Goal: Information Seeking & Learning: Find contact information

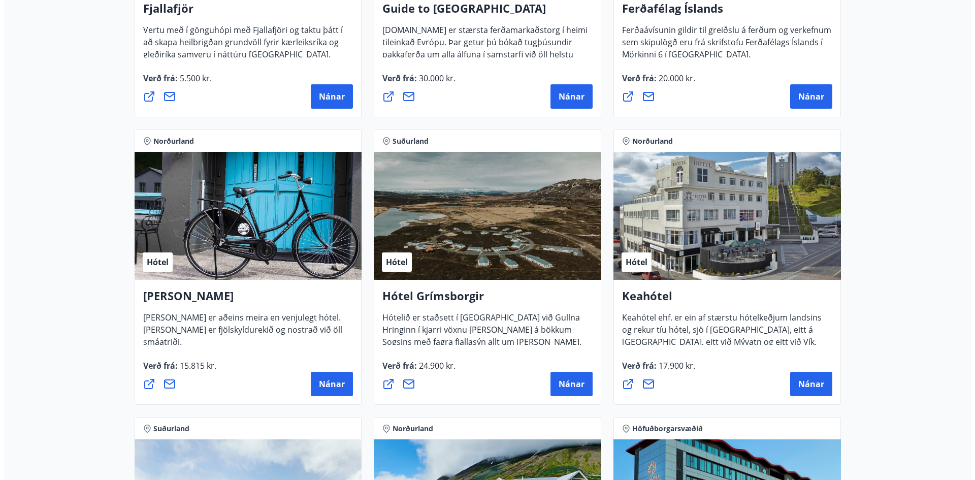
scroll to position [355, 0]
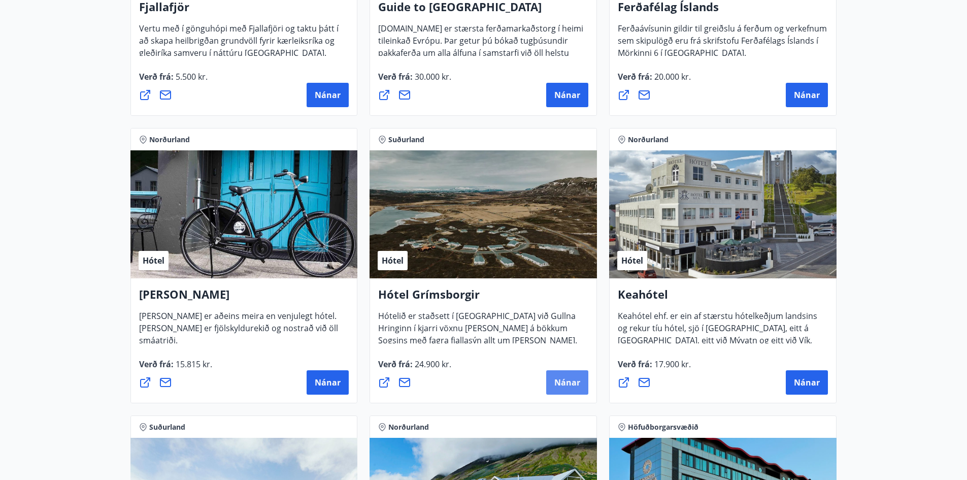
click at [570, 385] on span "Nánar" at bounding box center [567, 382] width 26 height 11
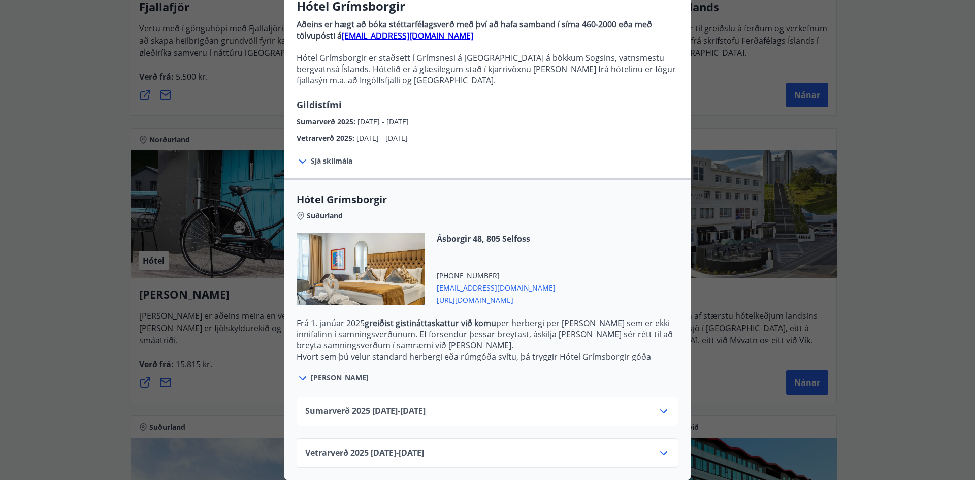
scroll to position [99, 0]
click at [662, 449] on icon at bounding box center [663, 453] width 12 height 12
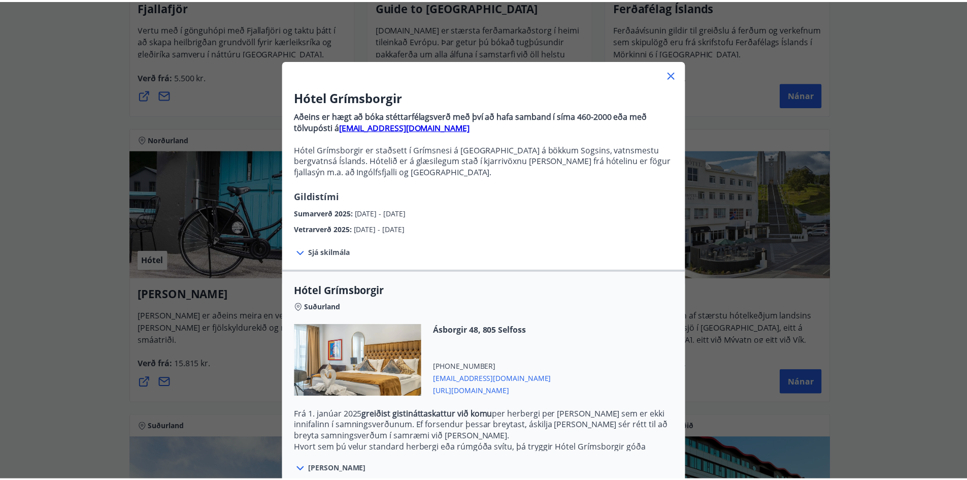
scroll to position [0, 0]
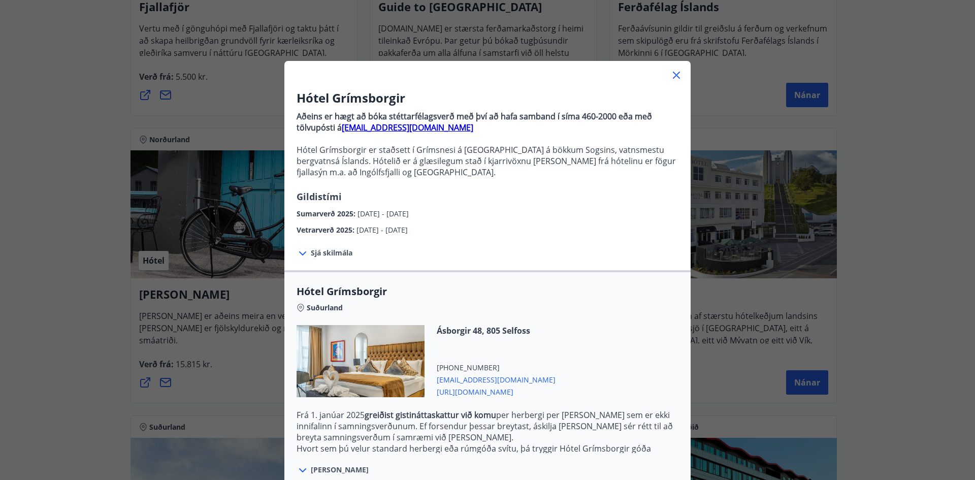
click at [673, 81] on icon at bounding box center [676, 75] width 12 height 12
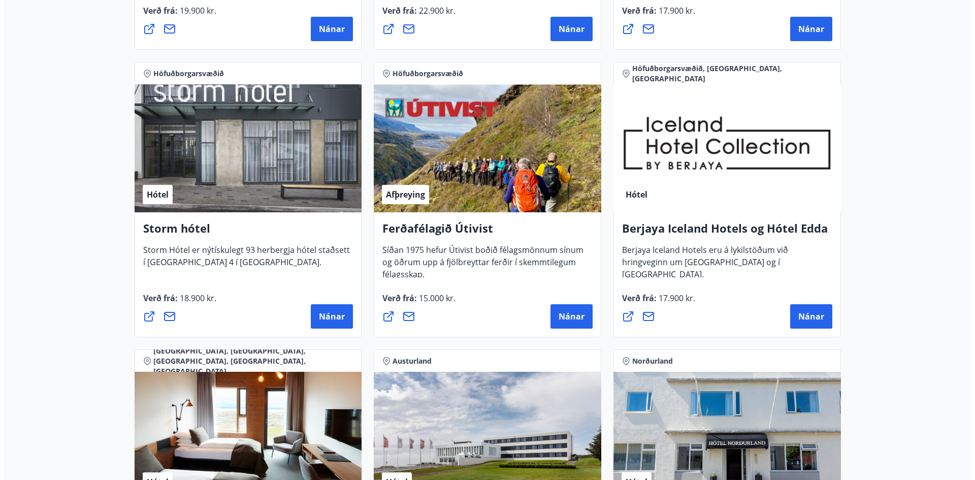
scroll to position [965, 0]
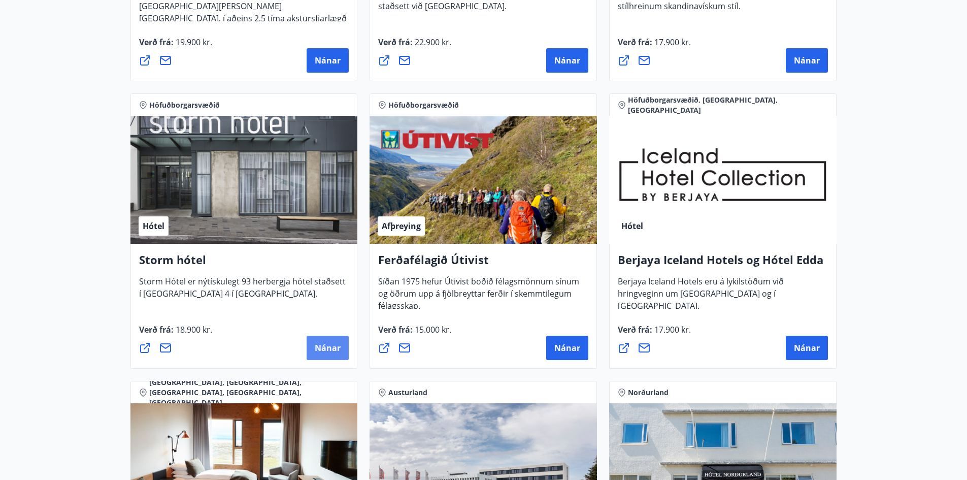
click at [318, 345] on span "Nánar" at bounding box center [328, 347] width 26 height 11
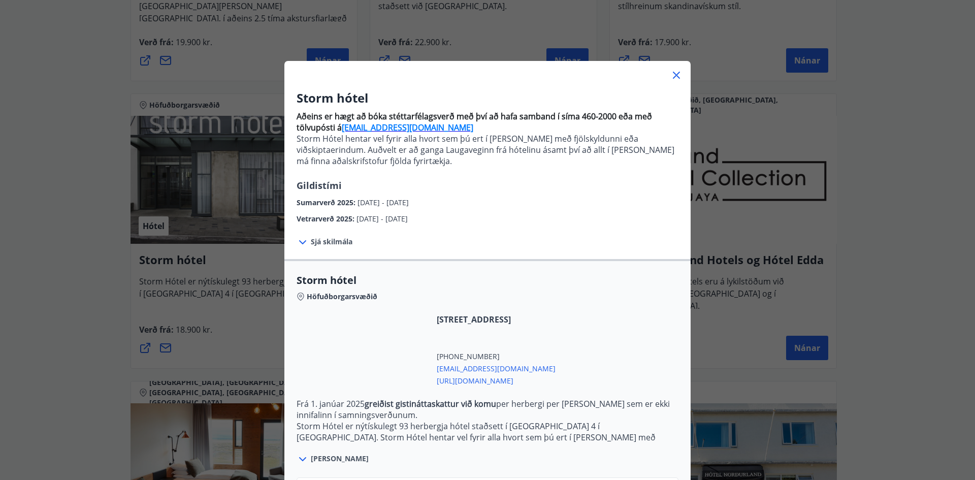
scroll to position [88, 0]
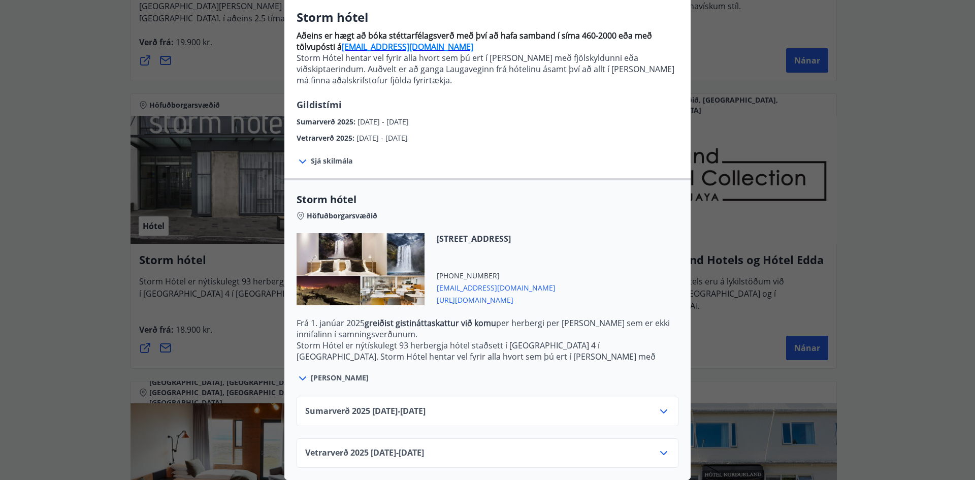
click at [657, 447] on icon at bounding box center [663, 453] width 12 height 12
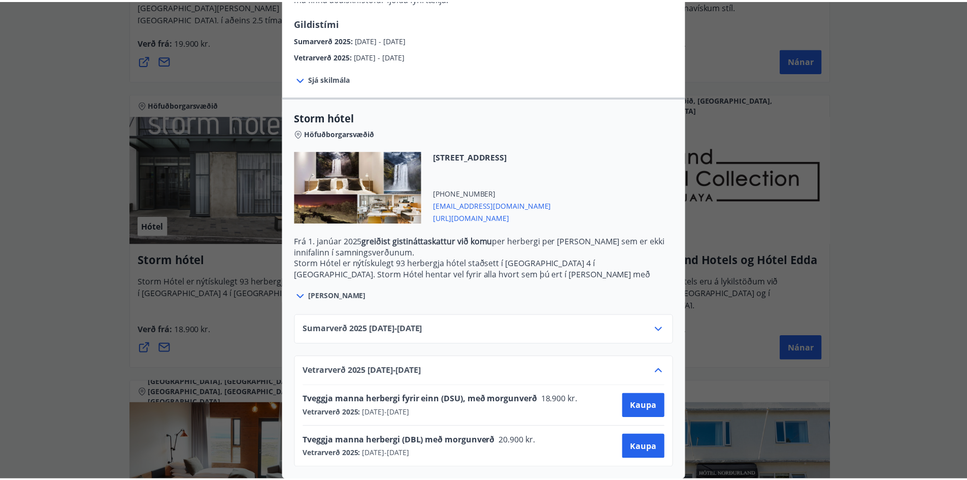
scroll to position [171, 0]
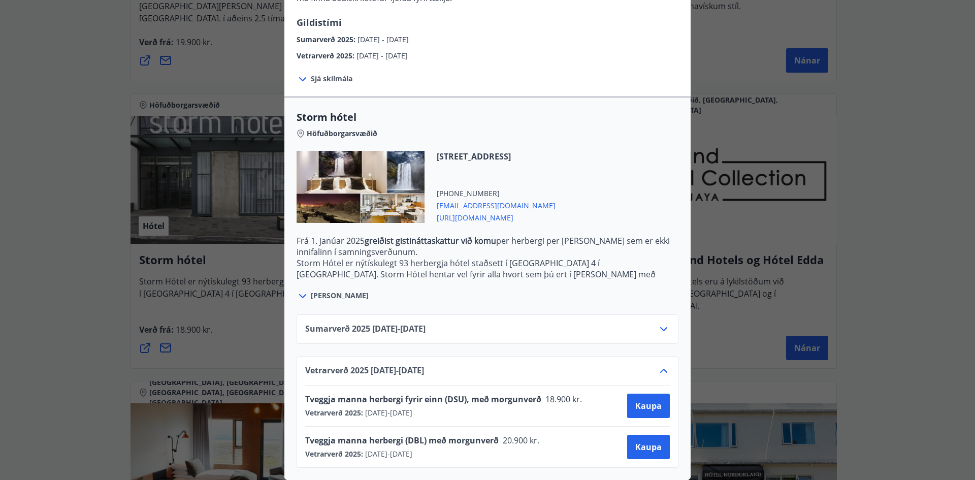
click at [727, 220] on div "Storm hótel Aðeins er hægt að bóka stéttarfélagsverð með því að hafa samband í …" at bounding box center [487, 77] width 975 height 480
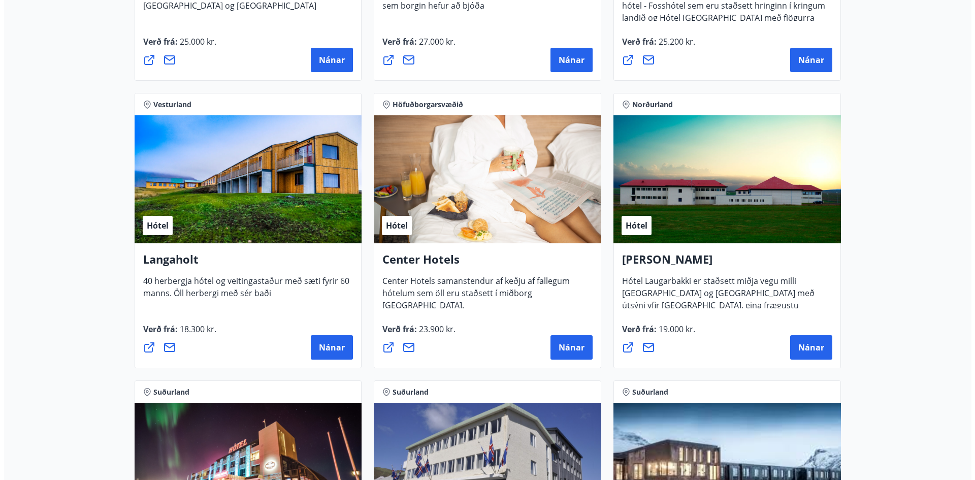
scroll to position [2132, 0]
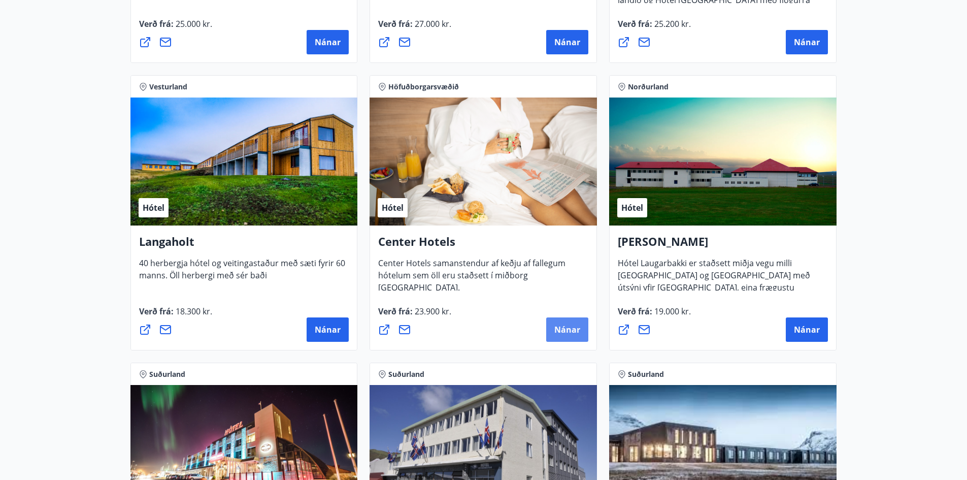
click at [563, 332] on span "Nánar" at bounding box center [567, 329] width 26 height 11
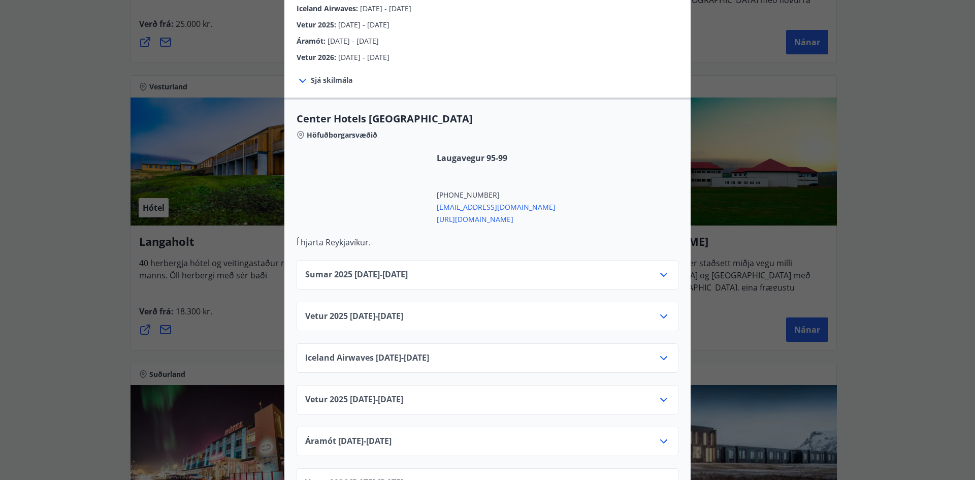
scroll to position [355, 0]
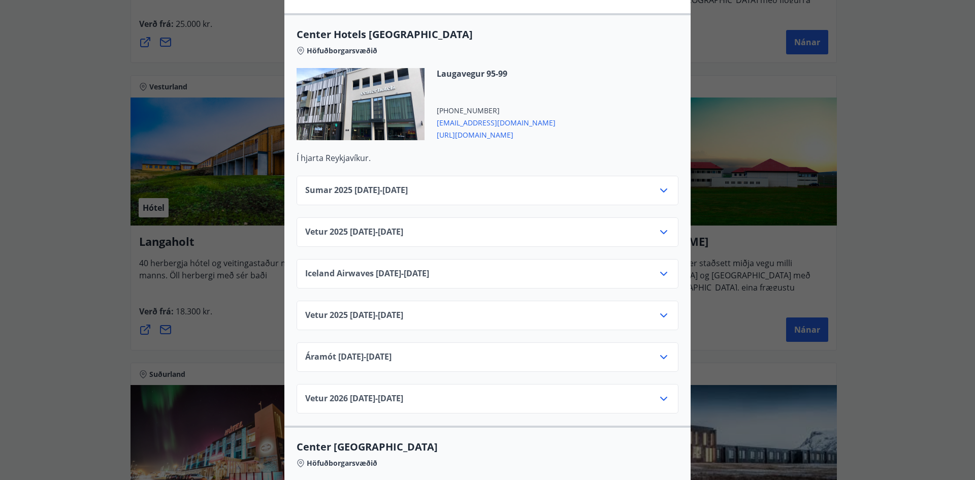
click at [659, 309] on icon at bounding box center [663, 315] width 12 height 12
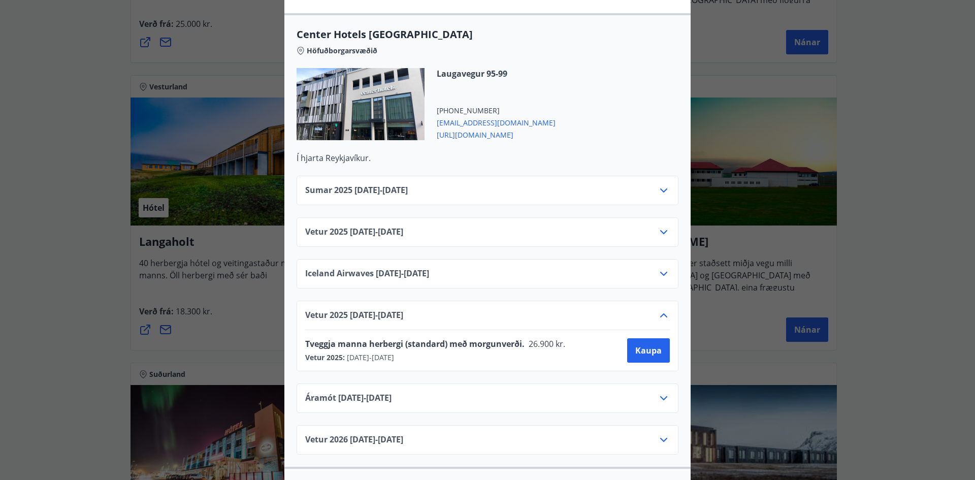
click at [659, 309] on icon at bounding box center [663, 315] width 12 height 12
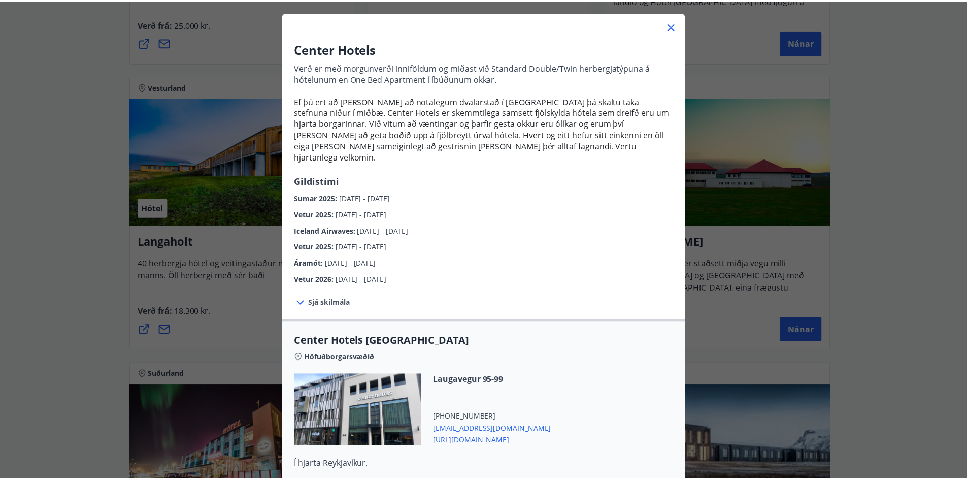
scroll to position [0, 0]
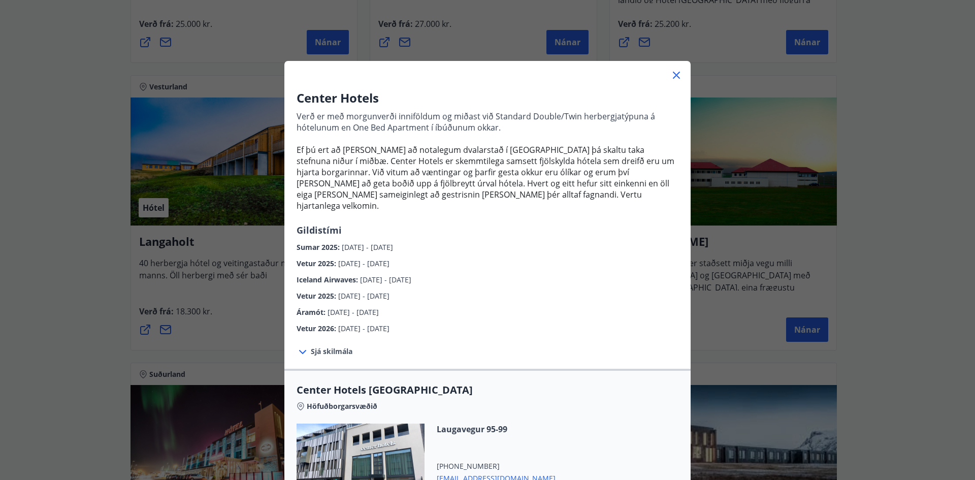
click at [674, 74] on icon at bounding box center [676, 75] width 7 height 7
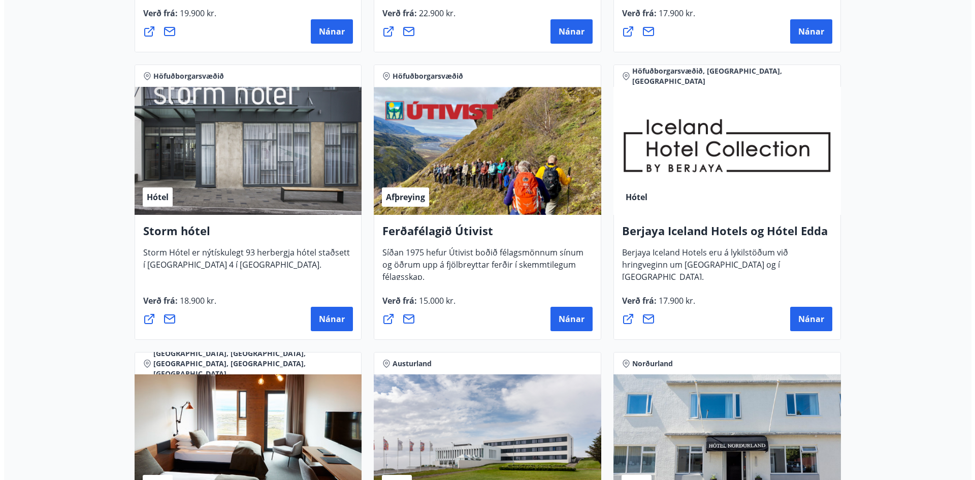
scroll to position [965, 0]
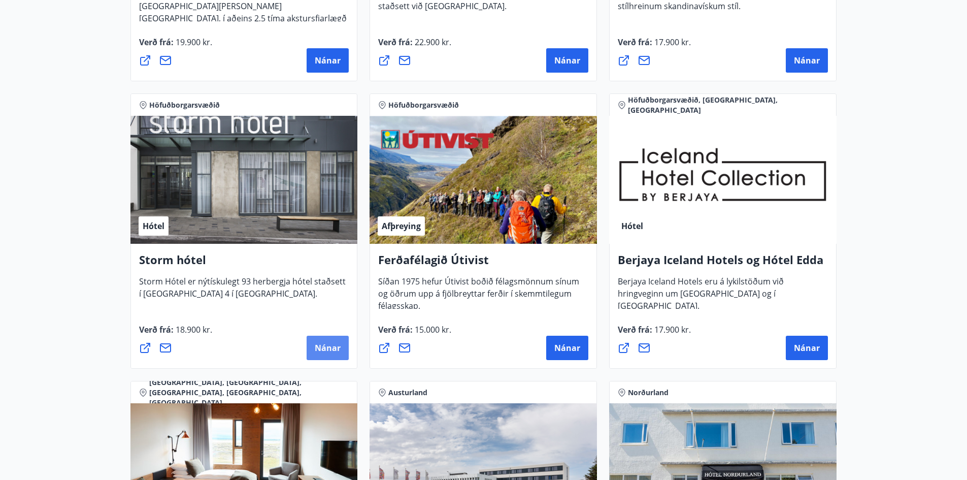
click at [319, 344] on span "Nánar" at bounding box center [328, 347] width 26 height 11
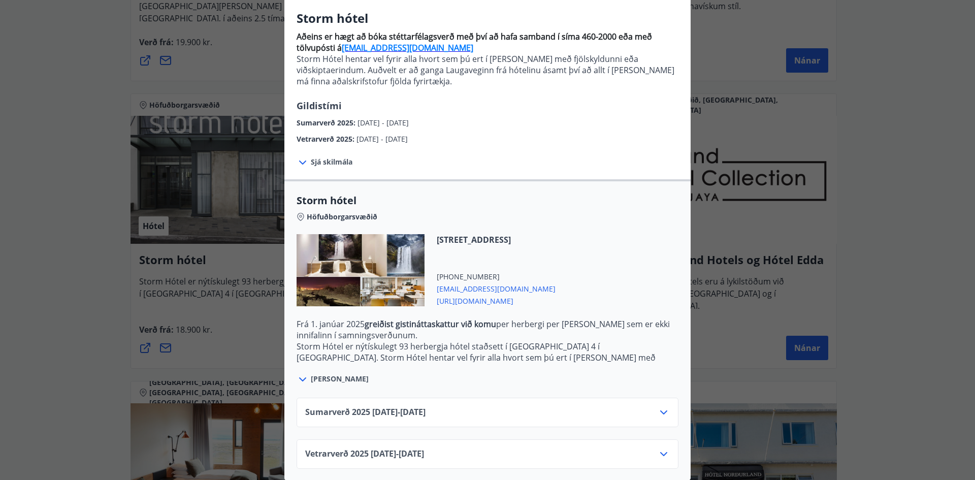
scroll to position [88, 0]
click at [299, 159] on icon at bounding box center [302, 161] width 7 height 4
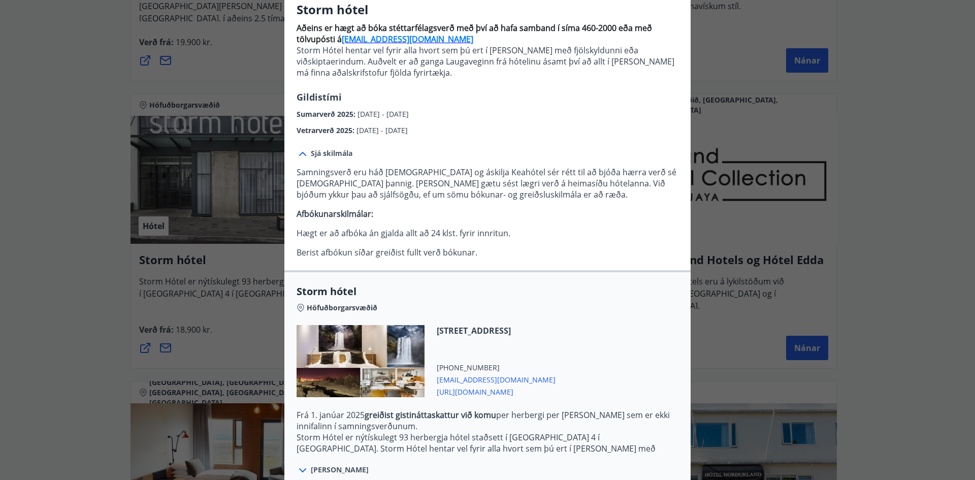
scroll to position [188, 0]
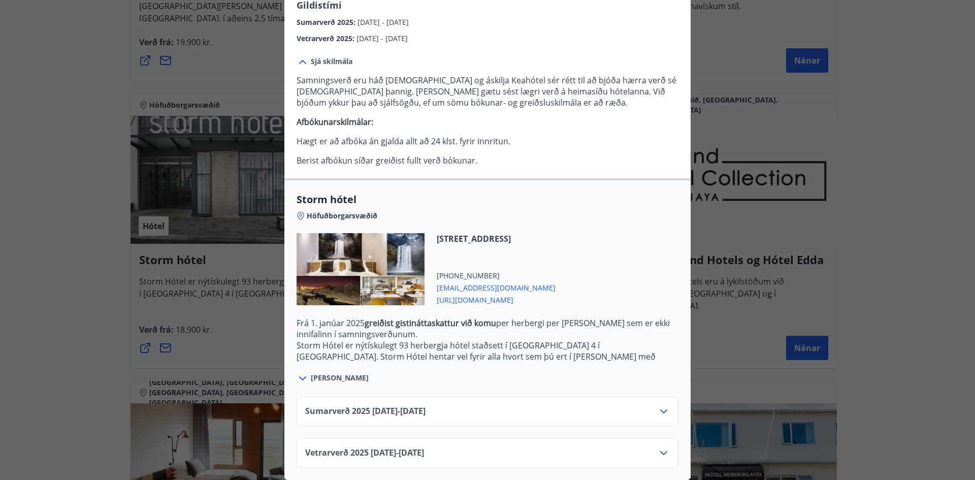
click at [303, 372] on icon at bounding box center [302, 378] width 12 height 12
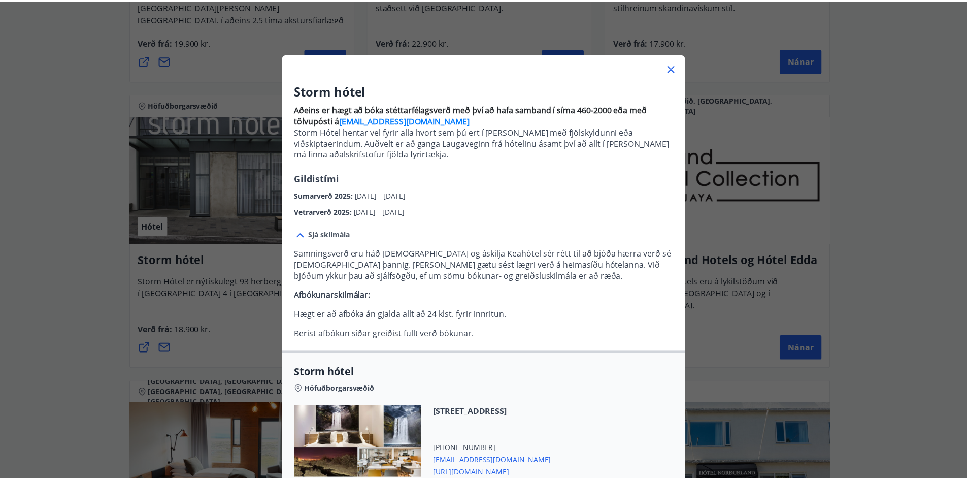
scroll to position [0, 0]
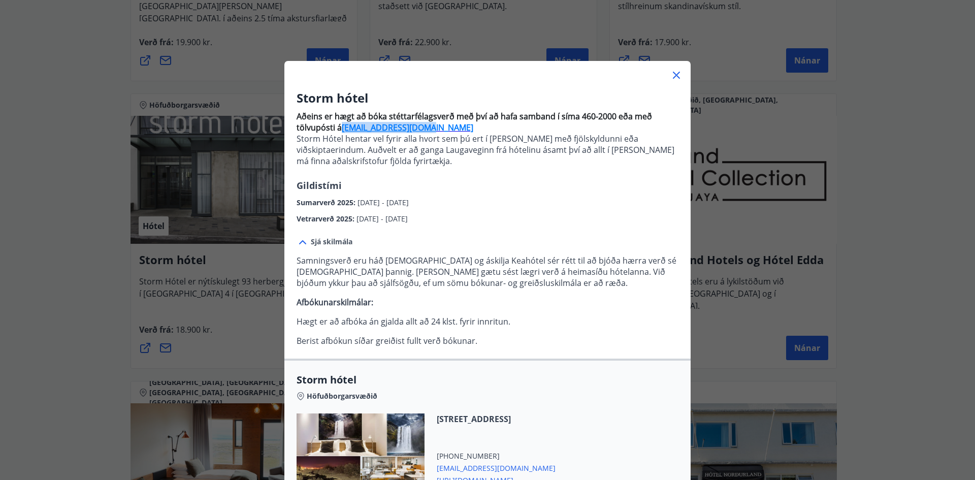
drag, startPoint x: 422, startPoint y: 130, endPoint x: 335, endPoint y: 125, distance: 86.9
click at [335, 125] on p "Aðeins er hægt að bóka stéttarfélagsverð með því að hafa samband í síma 460-200…" at bounding box center [487, 122] width 382 height 22
drag, startPoint x: 362, startPoint y: 127, endPoint x: 607, endPoint y: 222, distance: 262.3
click at [607, 222] on div "Vetrarverð 2025 : [DATE] - [DATE]" at bounding box center [487, 216] width 382 height 16
drag, startPoint x: 420, startPoint y: 131, endPoint x: 340, endPoint y: 129, distance: 80.7
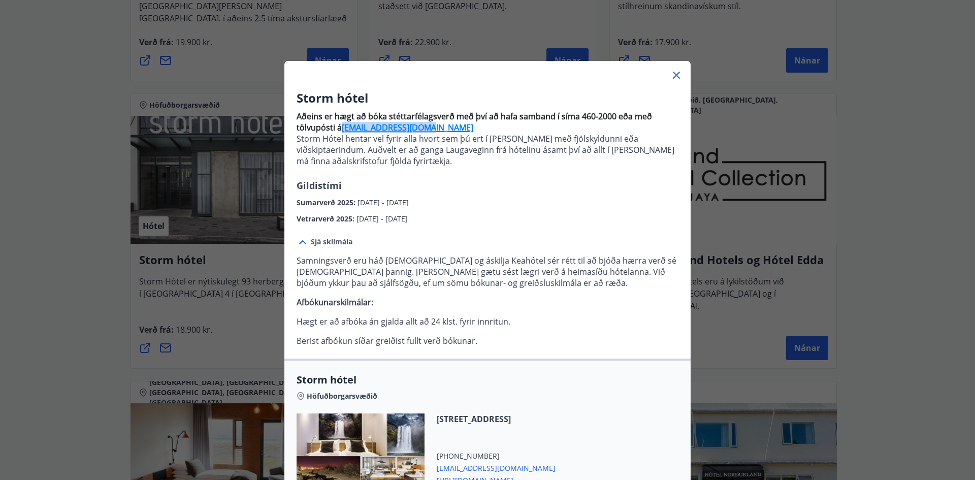
click at [340, 129] on p "Aðeins er hægt að bóka stéttarfélagsverð með því að hafa samband í síma 460-200…" at bounding box center [487, 122] width 382 height 22
copy strong "[EMAIL_ADDRESS][DOMAIN_NAME]"
click at [674, 78] on icon at bounding box center [676, 75] width 12 height 12
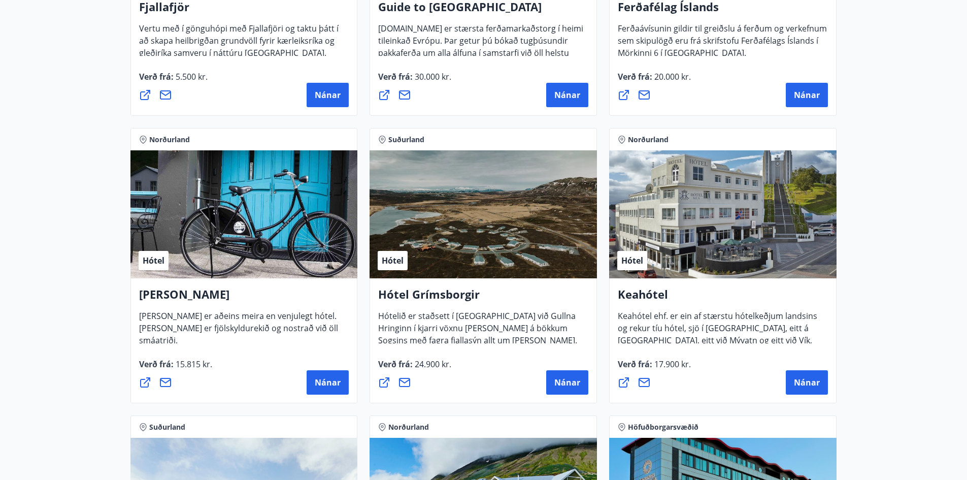
scroll to position [51, 0]
